Goal: Check status

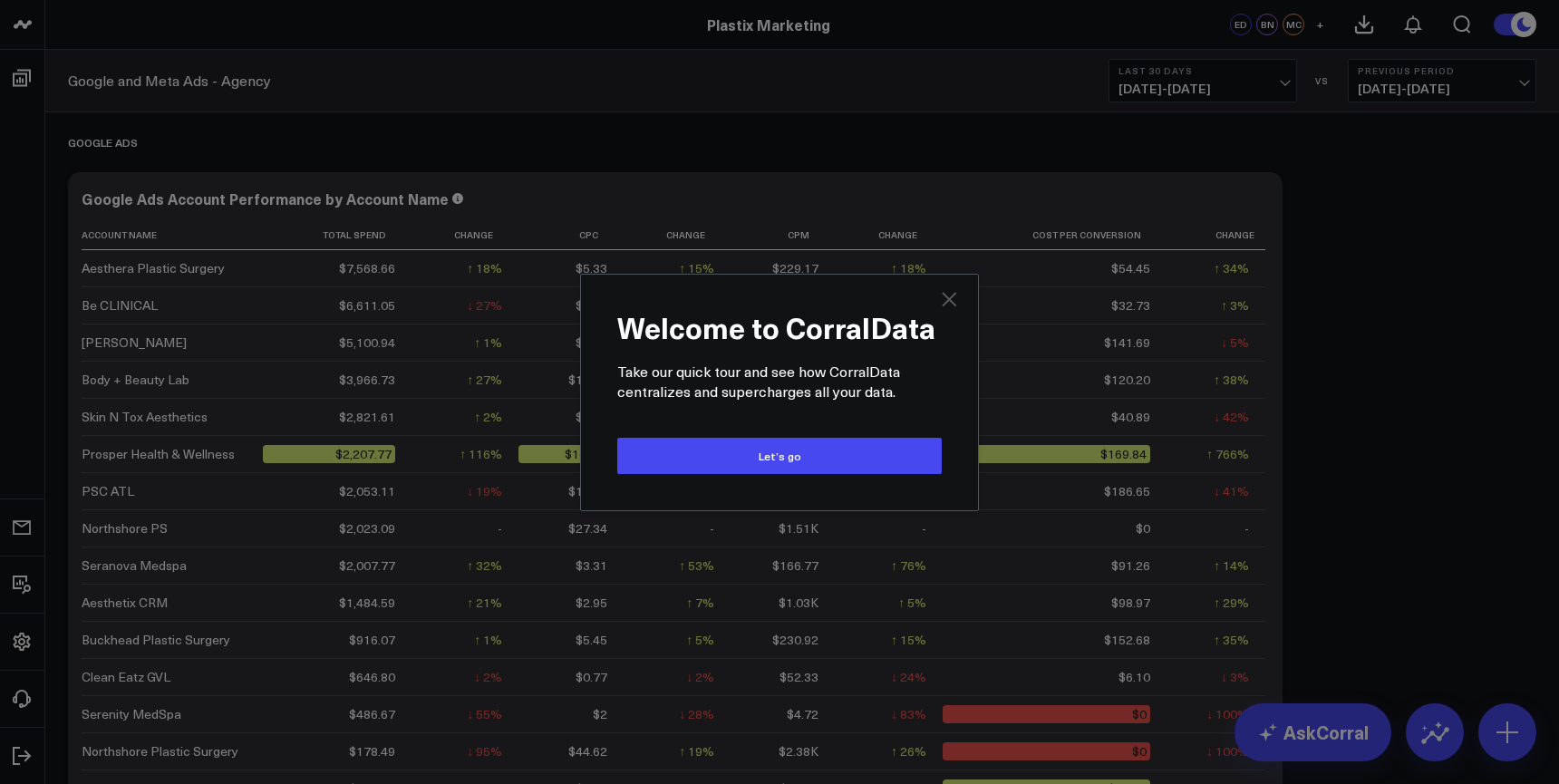
click at [950, 299] on icon "Close" at bounding box center [948, 298] width 14 height 14
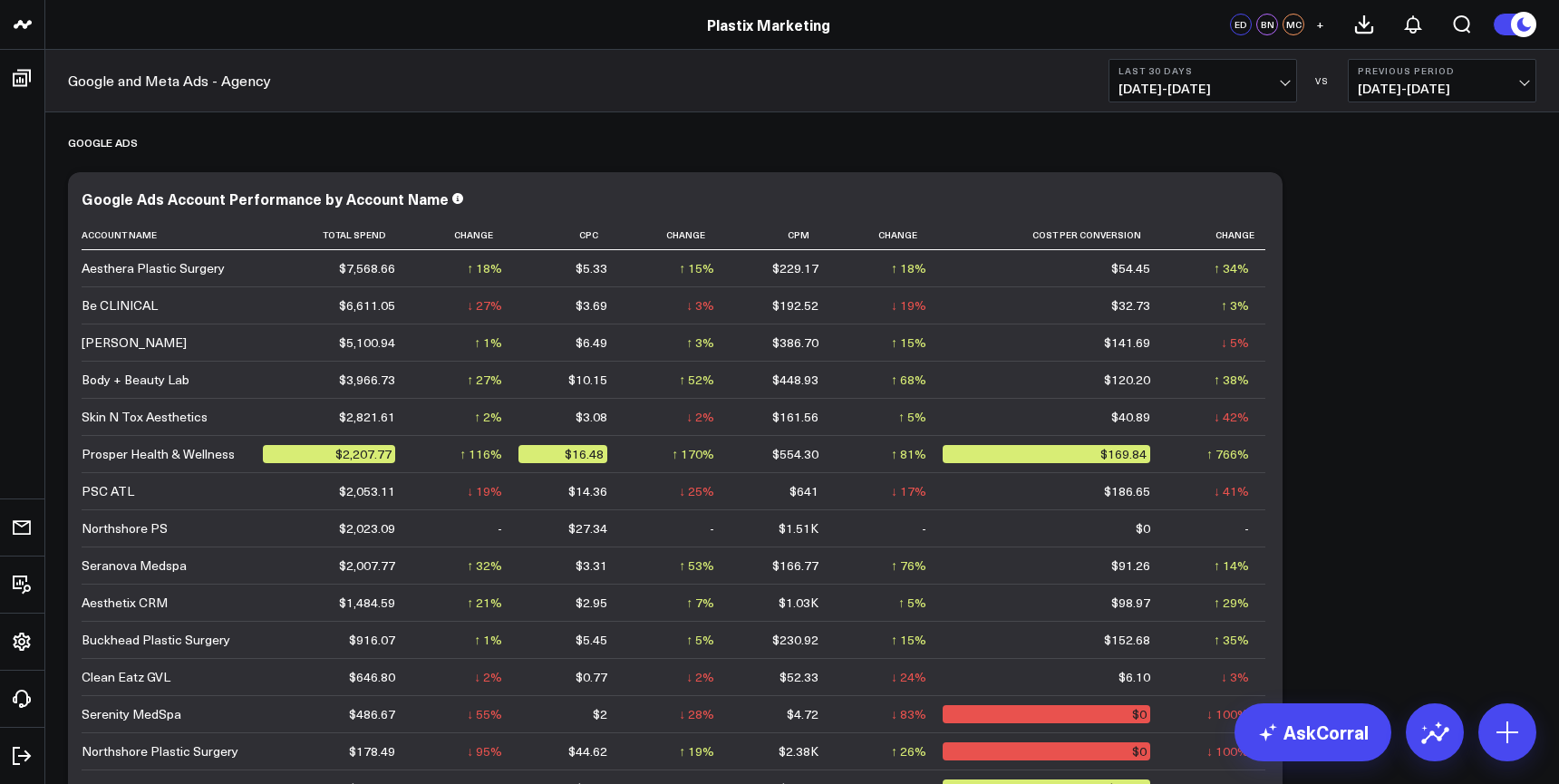
click at [1189, 90] on span "[DATE] - [DATE]" at bounding box center [1202, 88] width 169 height 14
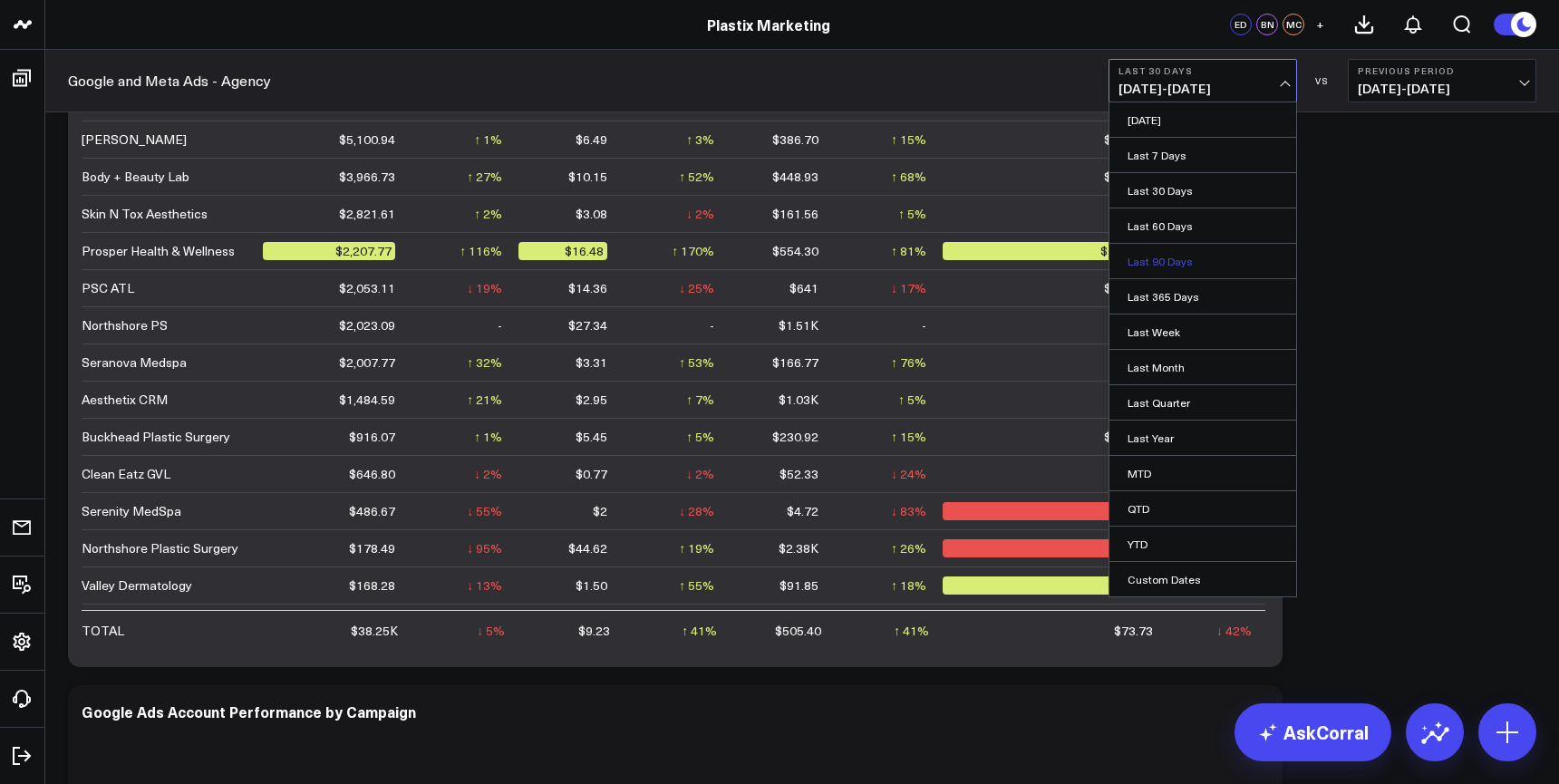
scroll to position [239, 0]
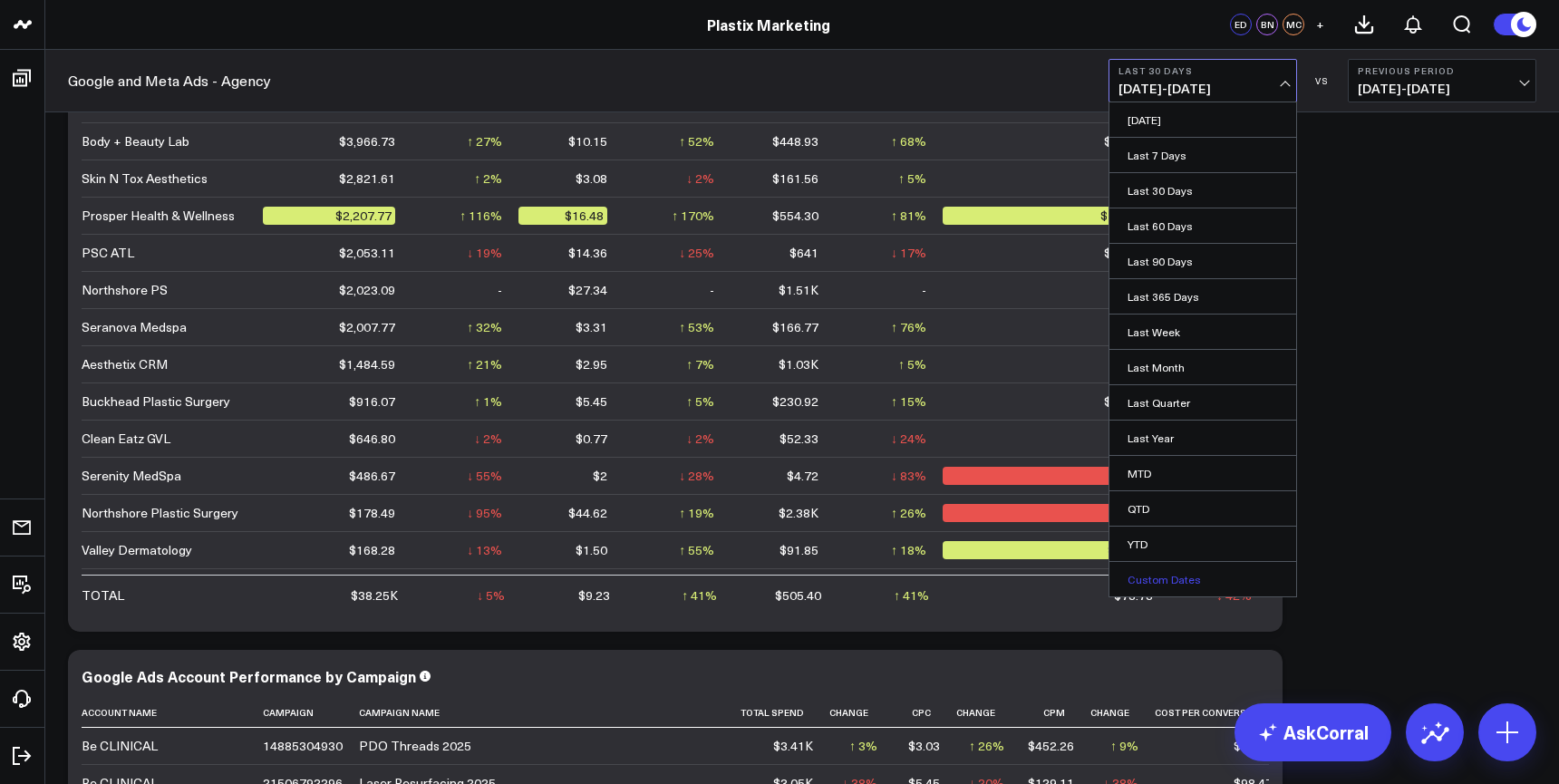
click at [1179, 587] on link "Custom Dates" at bounding box center [1203, 579] width 187 height 35
select select "9"
select select "2025"
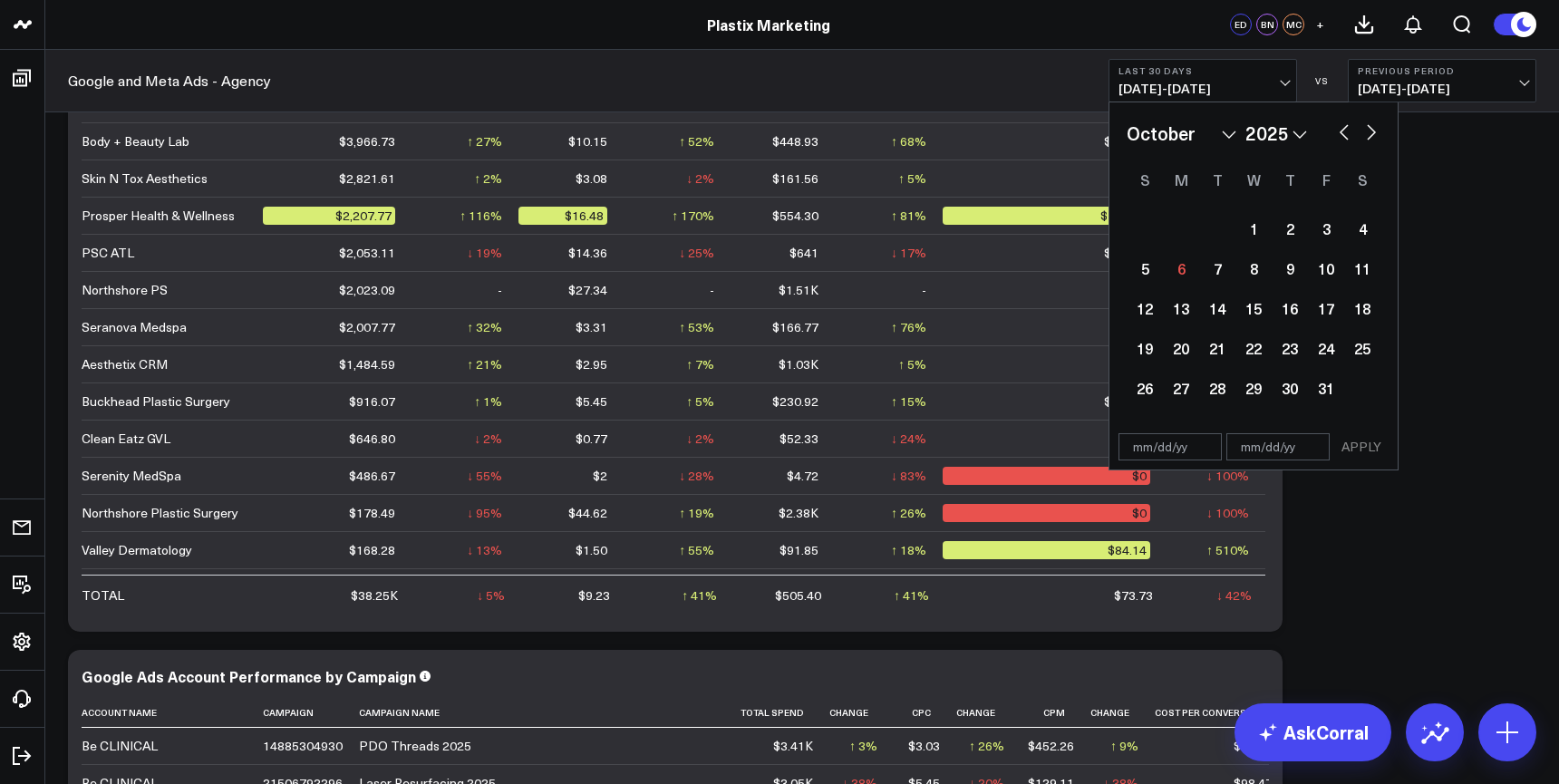
click at [1345, 130] on button "button" at bounding box center [1344, 130] width 18 height 22
select select "8"
select select "2025"
click at [1169, 232] on div "1" at bounding box center [1181, 228] width 36 height 36
select select "8"
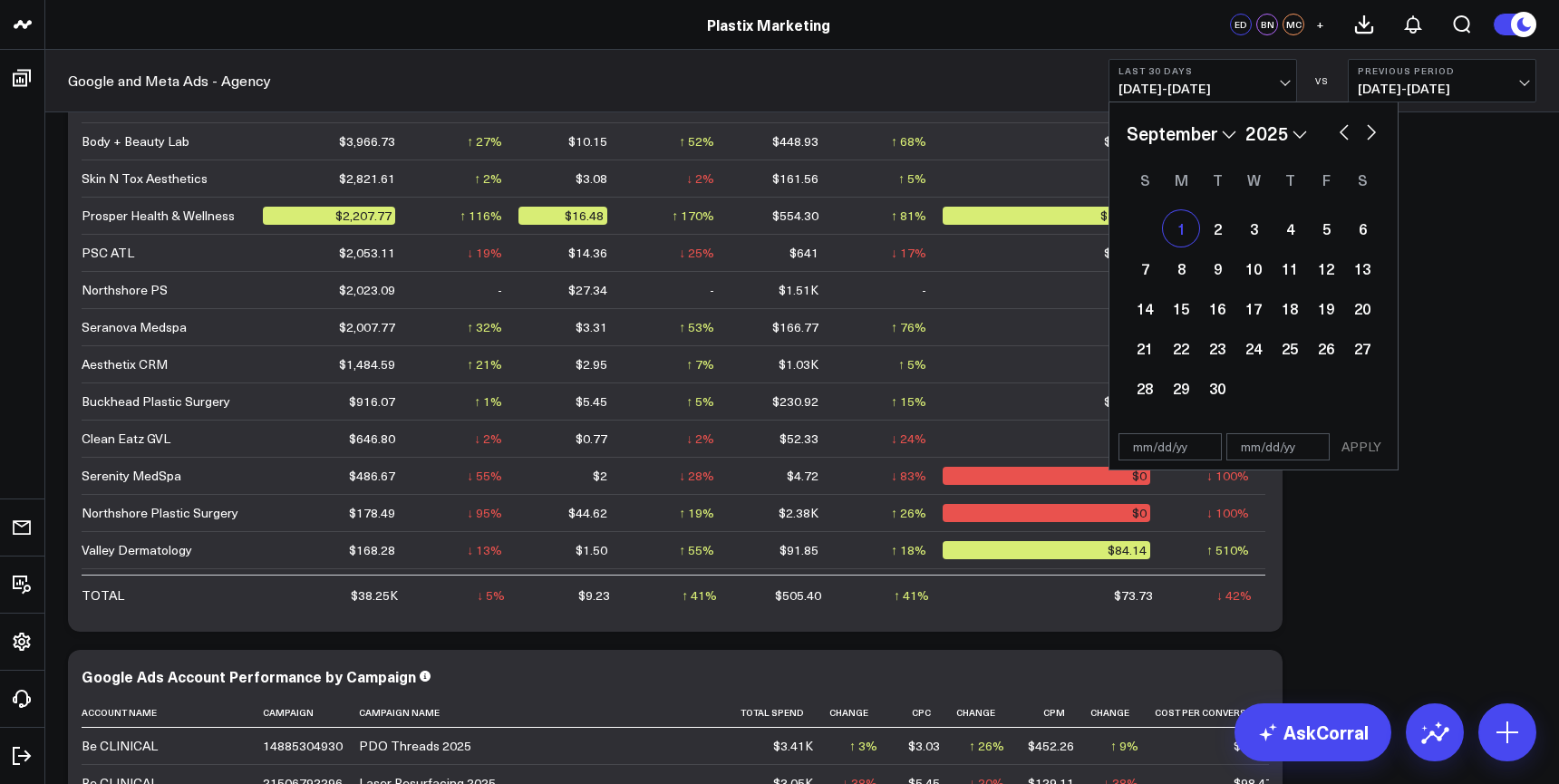
select select "2025"
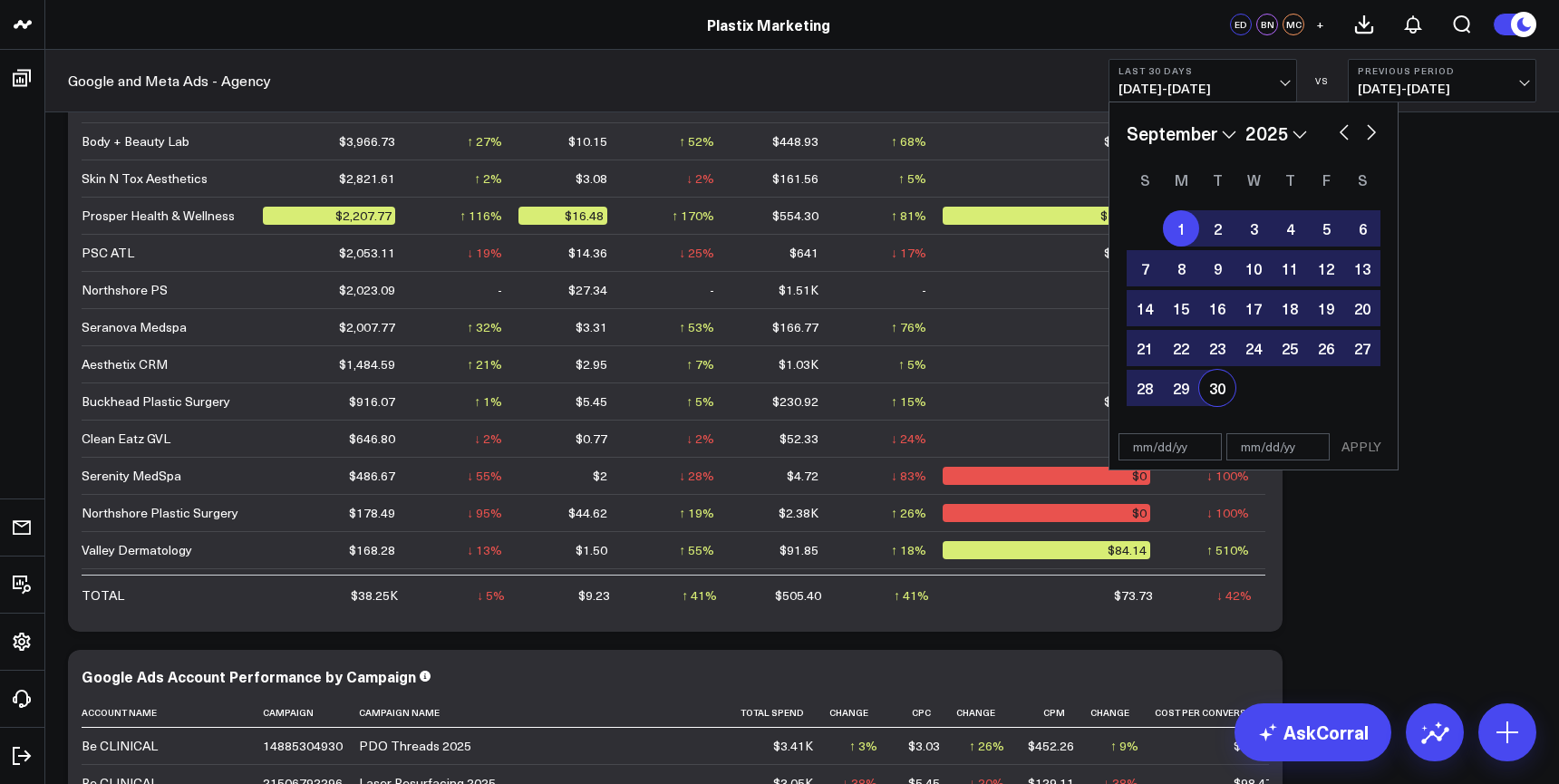
click at [1221, 405] on div "30" at bounding box center [1217, 388] width 36 height 36
select select "8"
select select "2025"
click at [1354, 456] on button "APPLY" at bounding box center [1362, 446] width 55 height 27
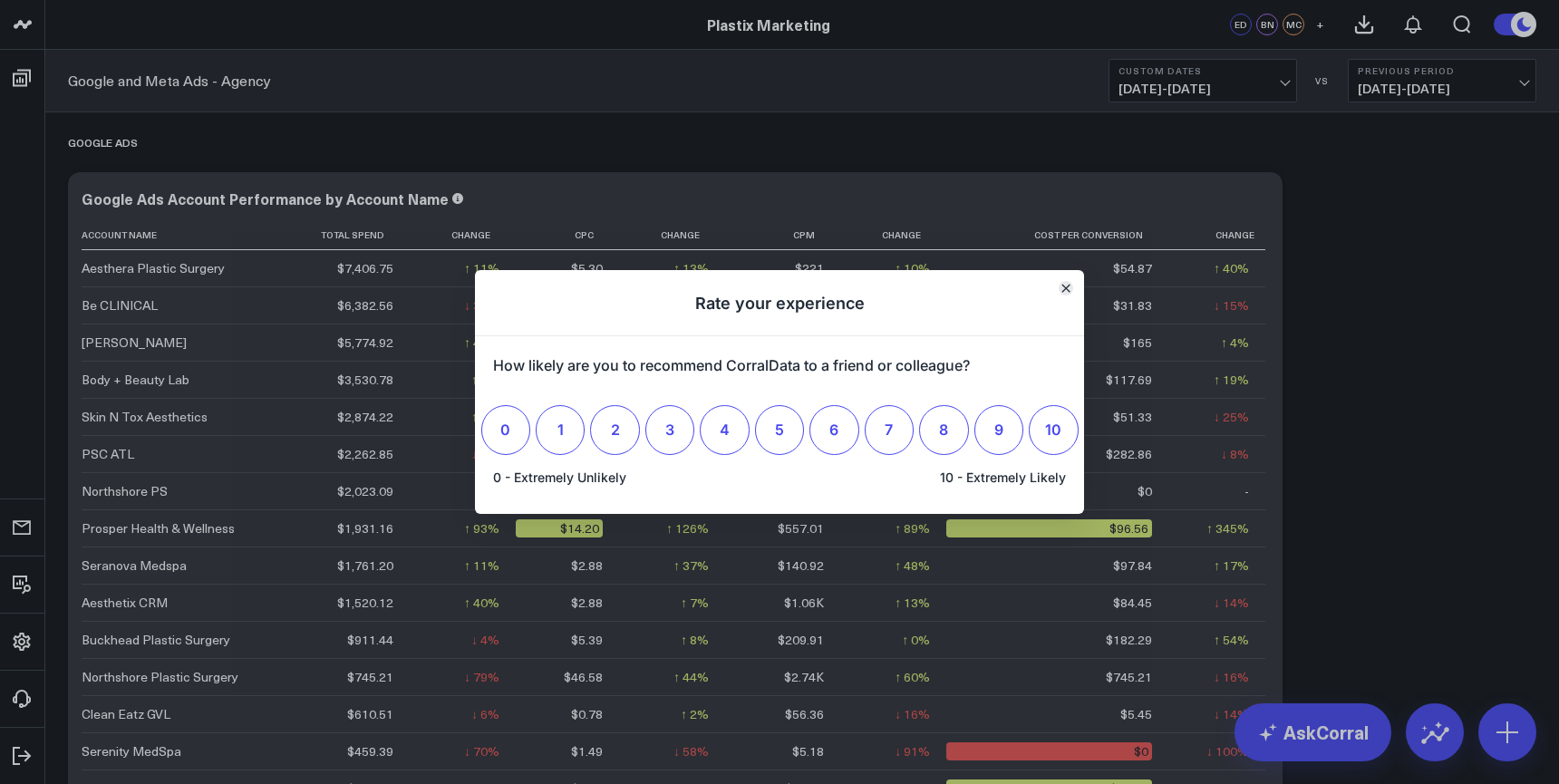
click at [1069, 287] on icon "Close" at bounding box center [1066, 289] width 9 height 9
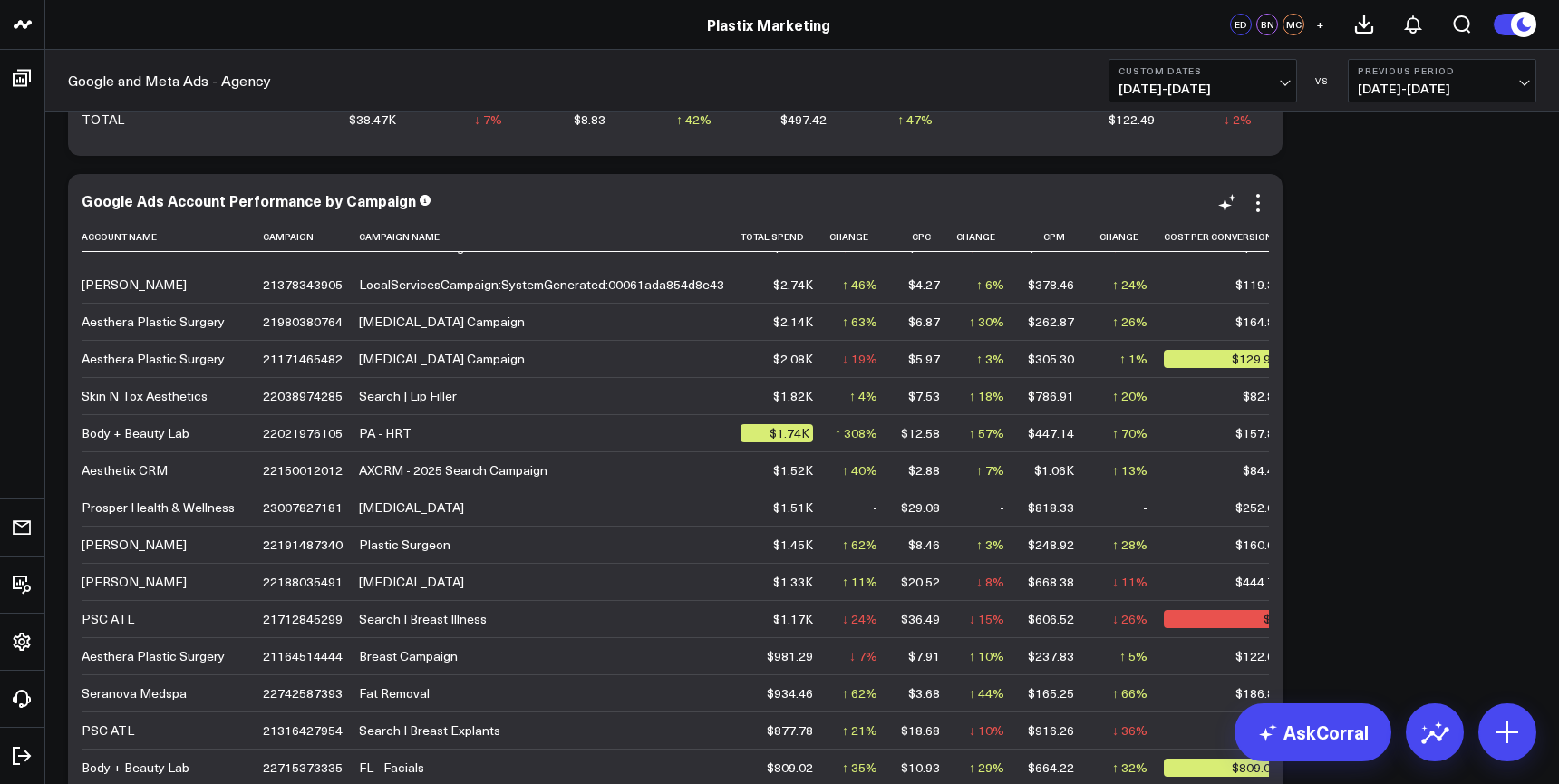
scroll to position [65, 0]
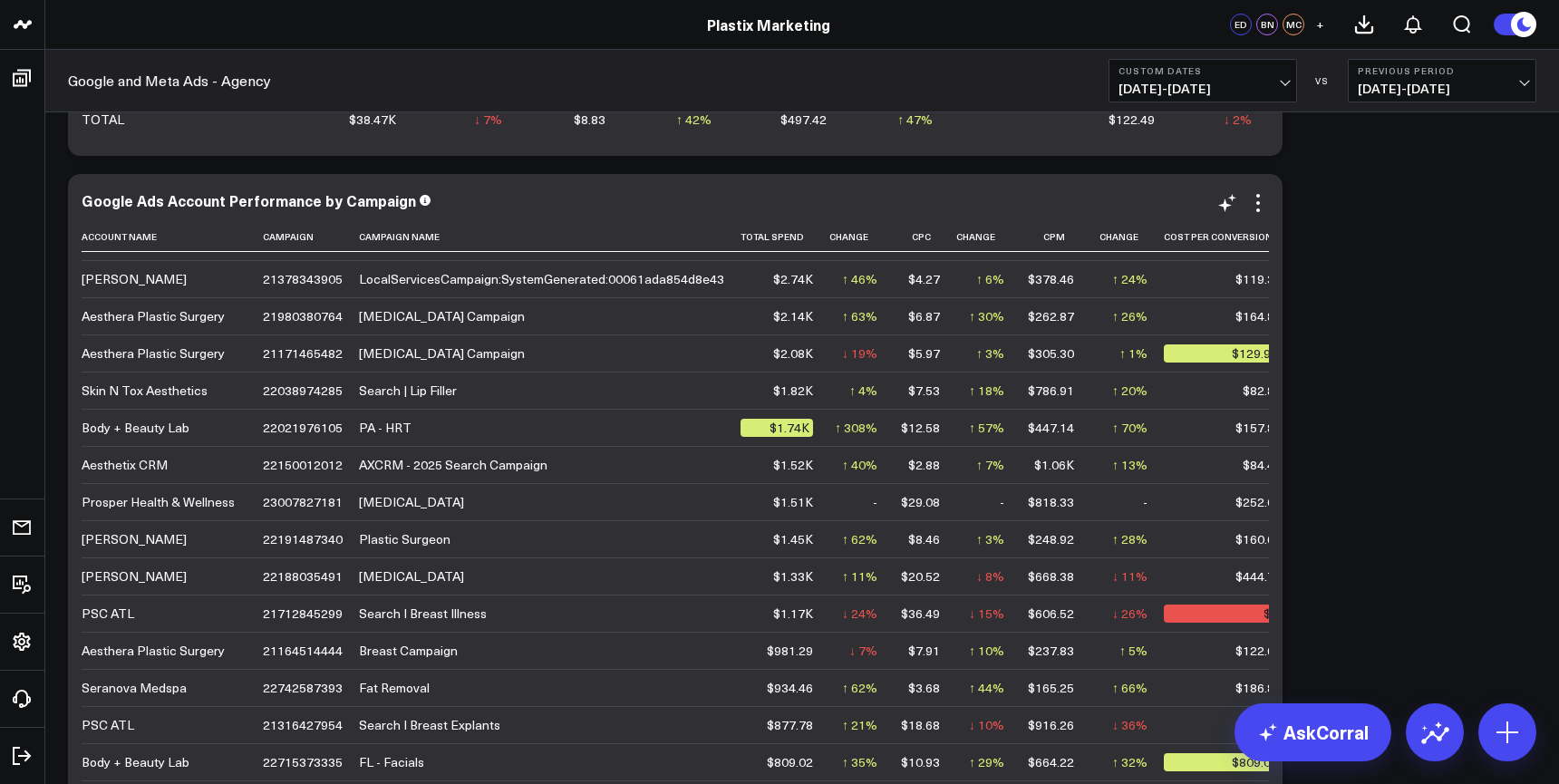
click at [915, 363] on td "$5.97" at bounding box center [925, 352] width 62 height 37
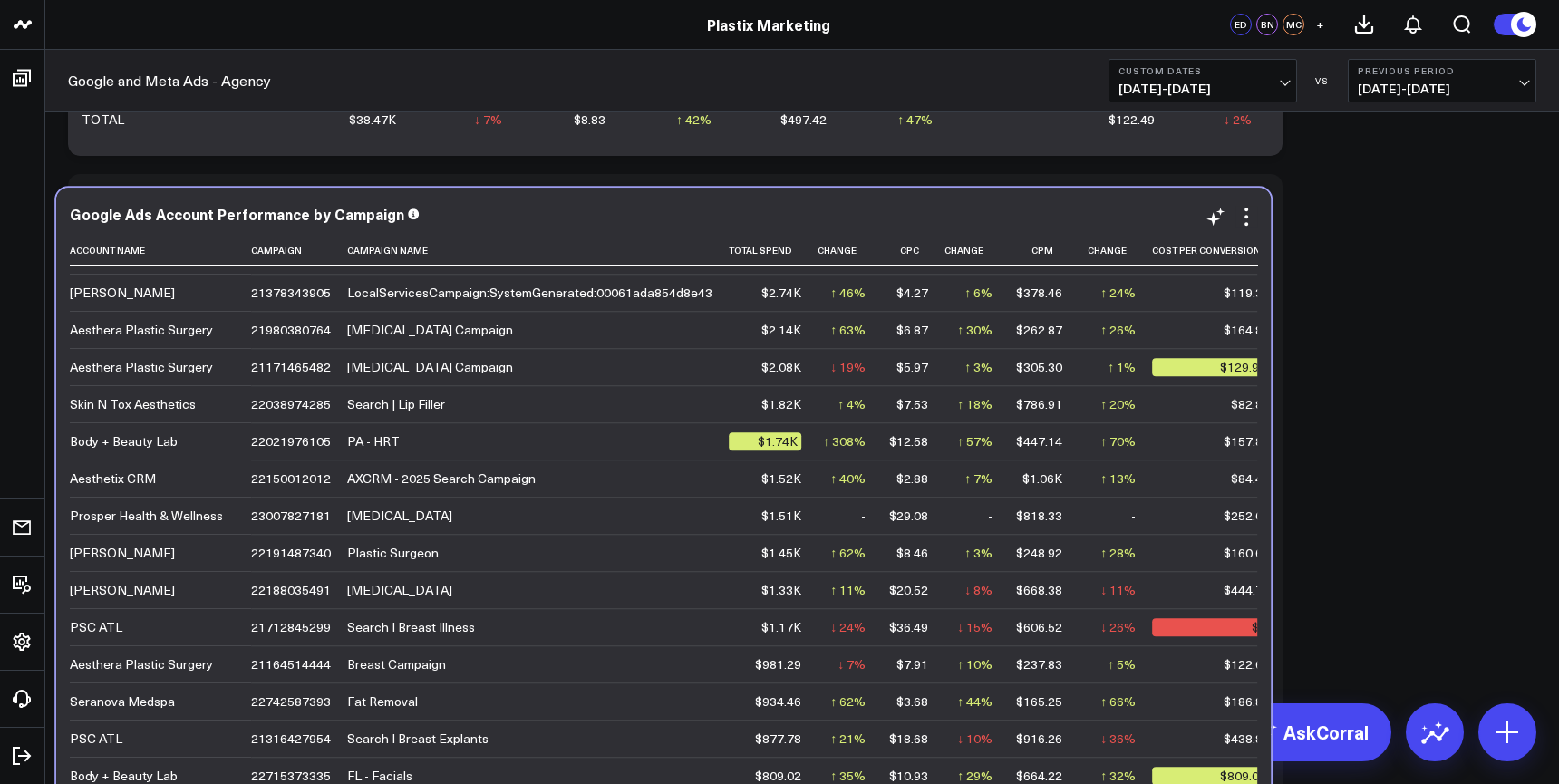
click at [904, 377] on td "$5.97" at bounding box center [914, 366] width 62 height 37
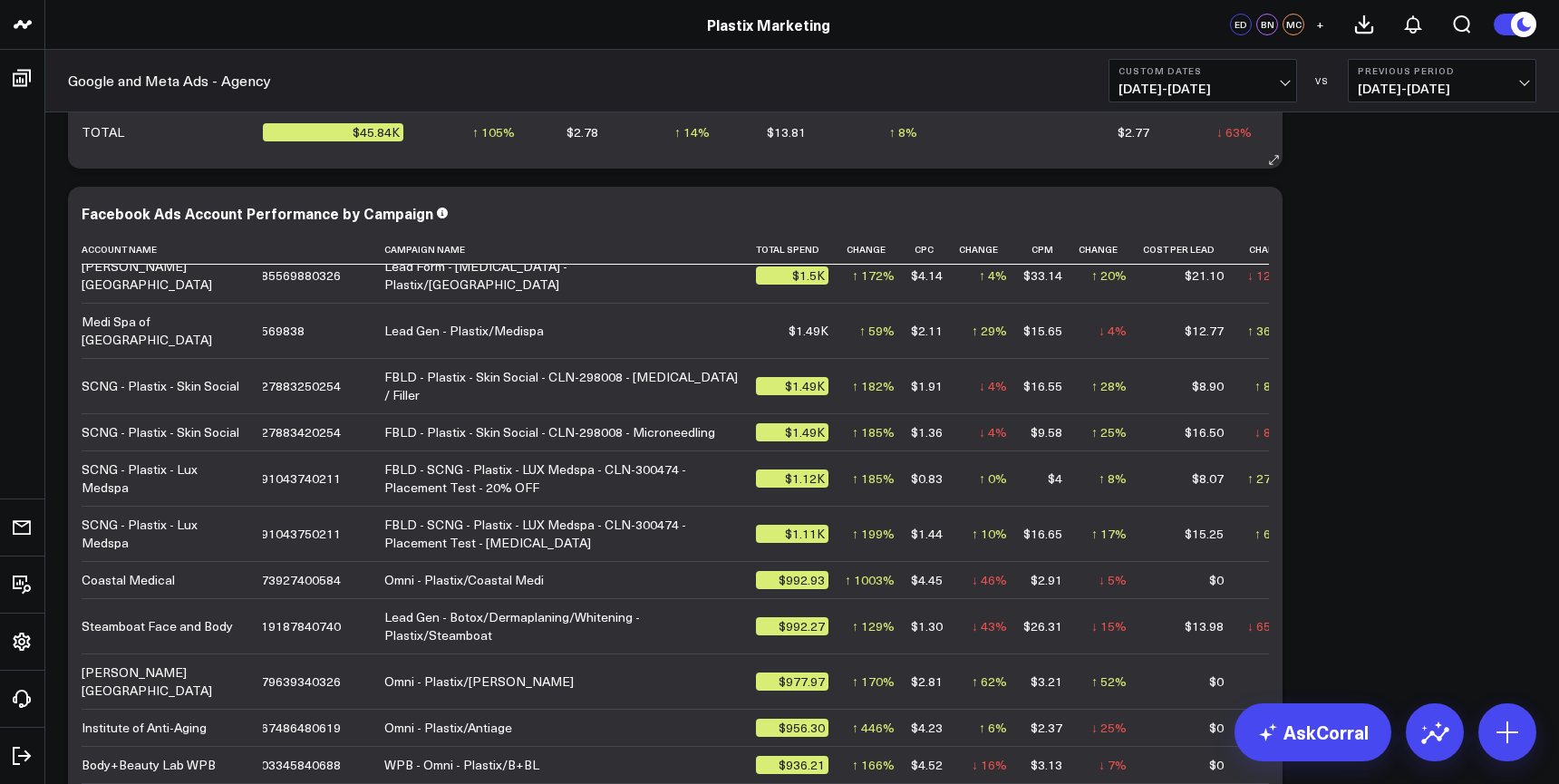
scroll to position [259, 53]
